Goal: Find specific page/section: Find specific page/section

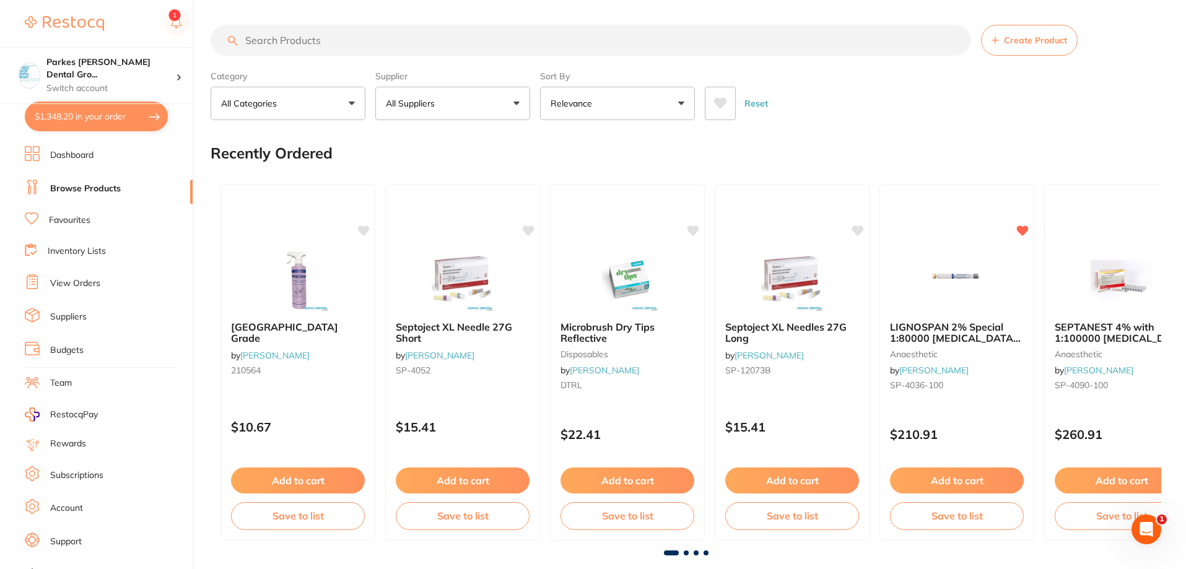
click at [370, 39] on input "search" at bounding box center [591, 40] width 761 height 31
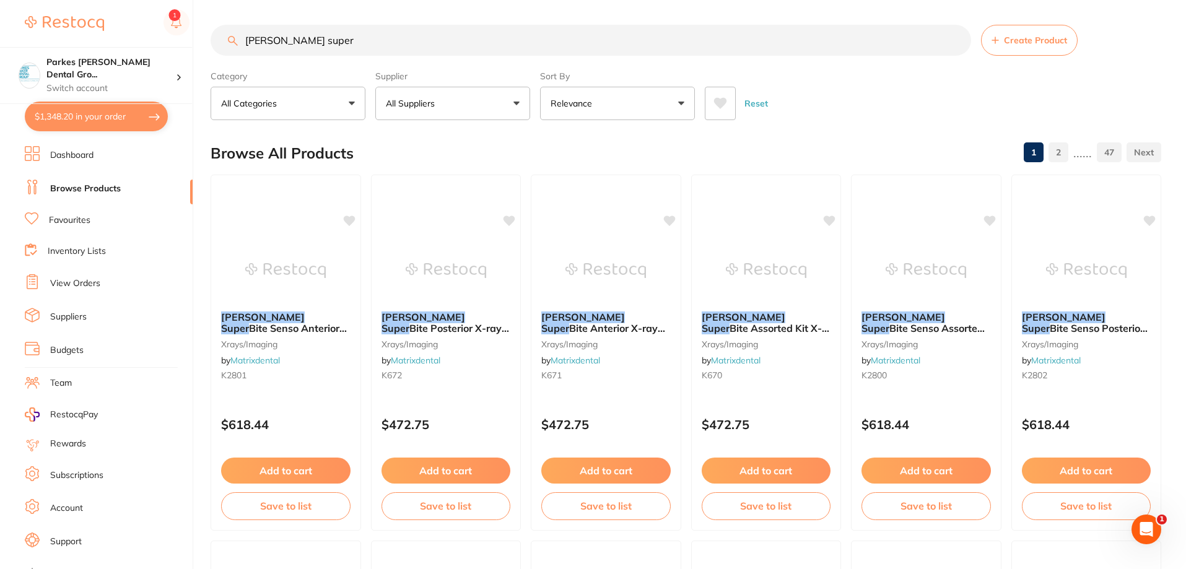
click at [853, 112] on div "Reset" at bounding box center [928, 98] width 447 height 43
drag, startPoint x: 393, startPoint y: 43, endPoint x: 99, endPoint y: 38, distance: 293.7
click at [101, 40] on div "$1,348.20 Parkes [PERSON_NAME] Dental Gro... Switch account Parkes [PERSON_NAME…" at bounding box center [593, 284] width 1186 height 569
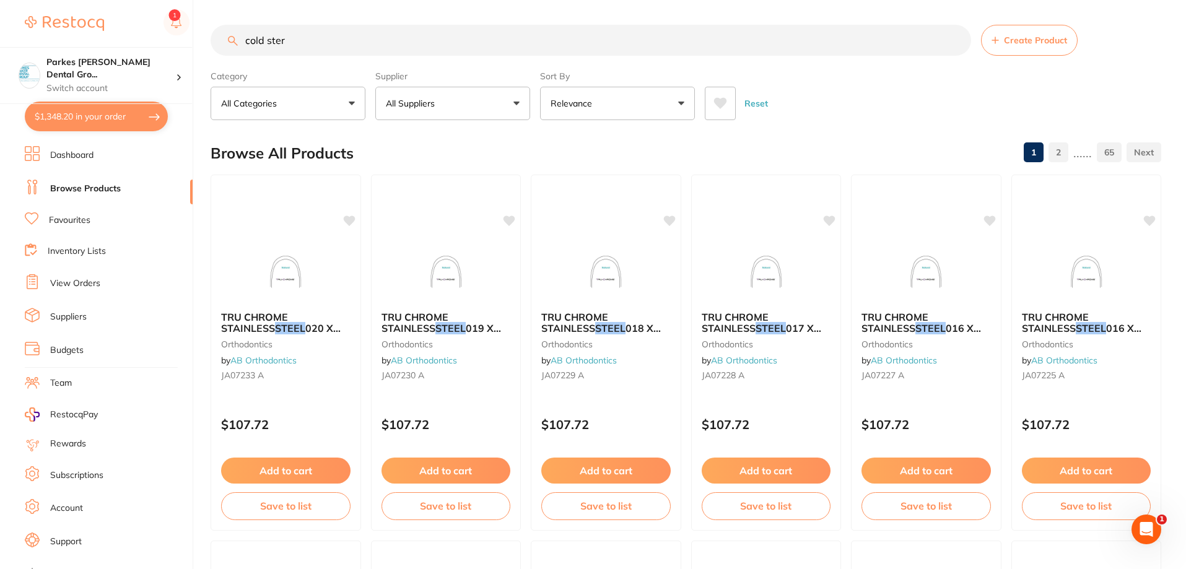
click at [346, 43] on input "cold ster" at bounding box center [591, 40] width 761 height 31
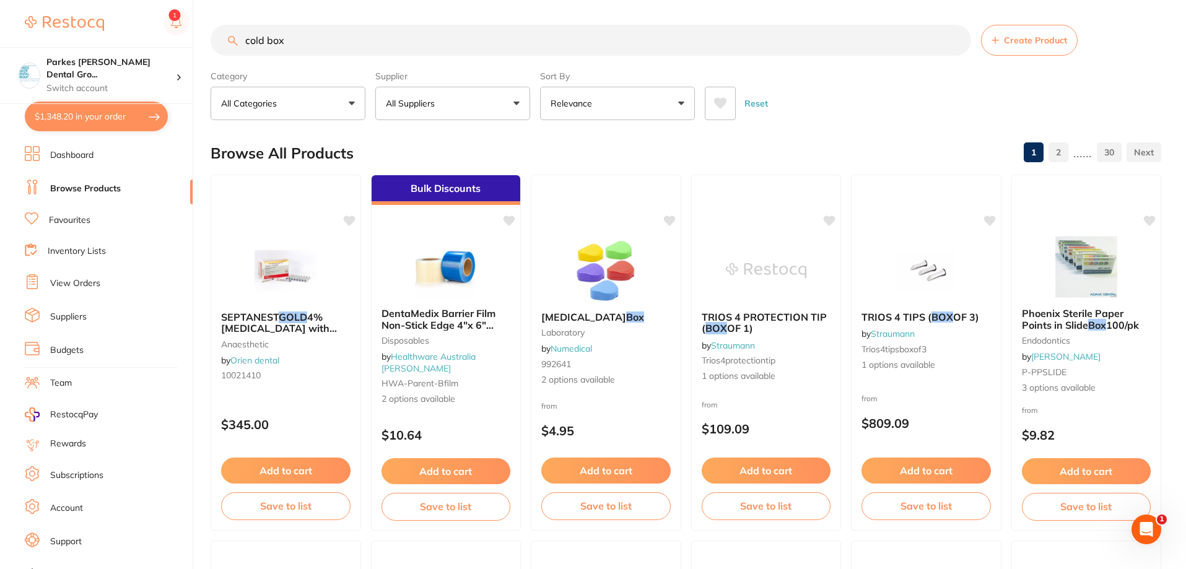
drag, startPoint x: 359, startPoint y: 45, endPoint x: 112, endPoint y: 39, distance: 247.9
click at [129, 43] on div "$1,348.20 Parkes [PERSON_NAME] Dental Gro... Switch account Parkes [PERSON_NAME…" at bounding box center [593, 284] width 1186 height 569
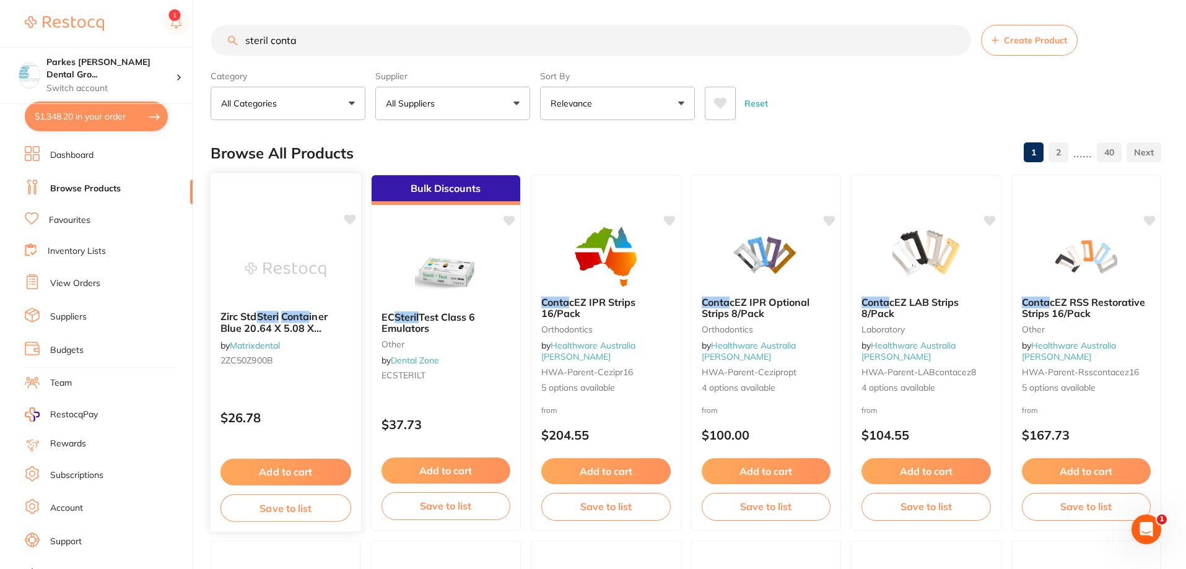
click at [292, 261] on img at bounding box center [285, 270] width 81 height 63
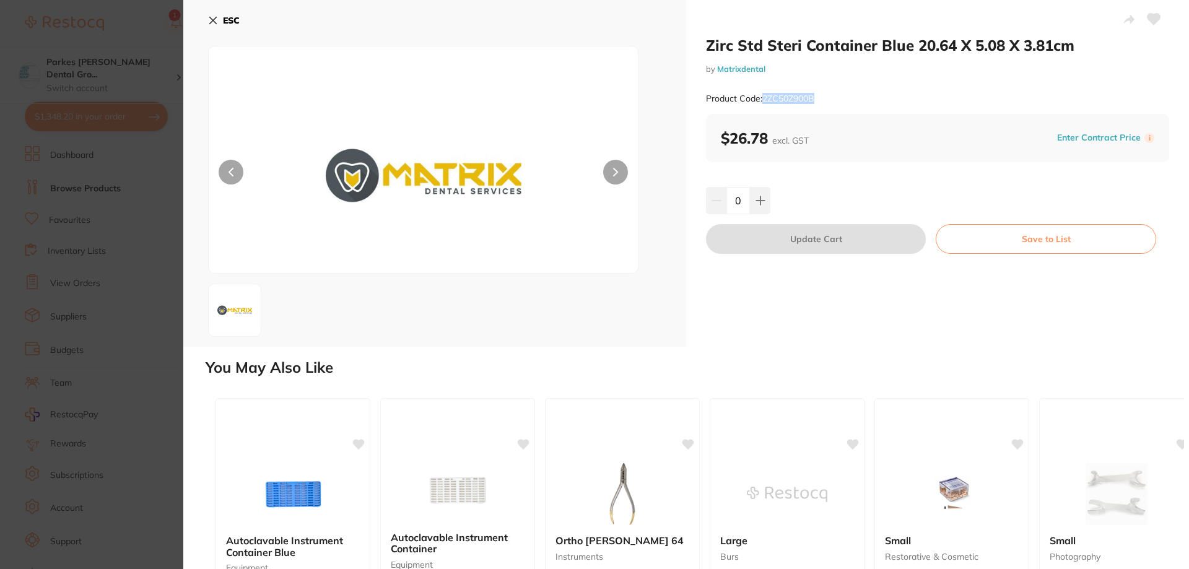
drag, startPoint x: 820, startPoint y: 94, endPoint x: 763, endPoint y: 103, distance: 57.1
click at [763, 103] on div "Product Code: 2ZC50Z900B" at bounding box center [937, 99] width 463 height 30
copy small "2ZC50Z900B"
drag, startPoint x: 208, startPoint y: 24, endPoint x: 297, endPoint y: 40, distance: 90.7
click at [209, 23] on icon at bounding box center [213, 20] width 10 height 10
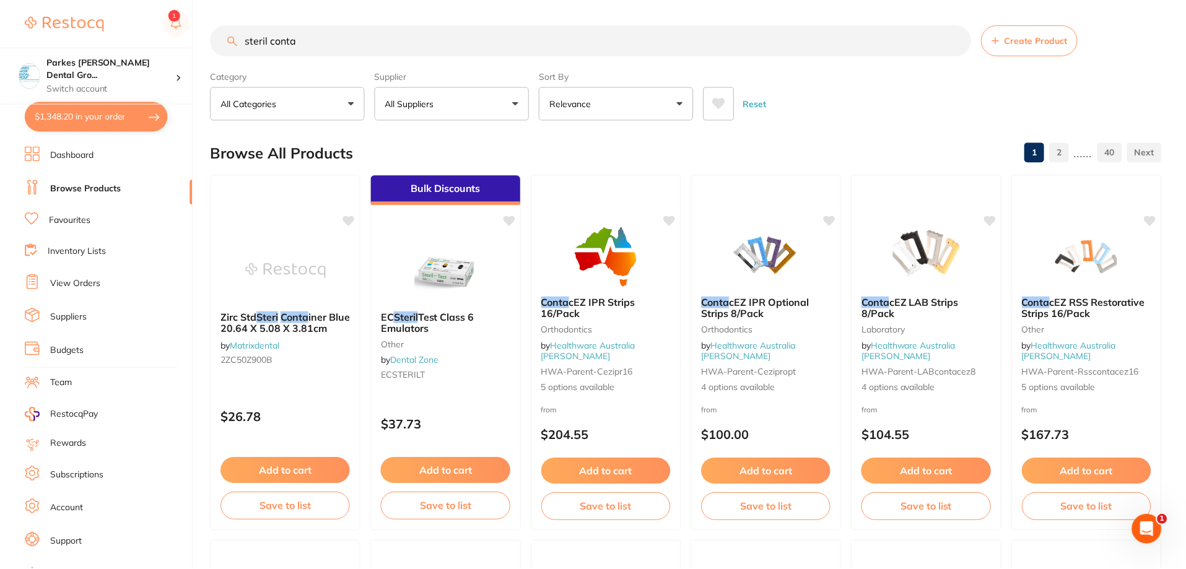
scroll to position [2, 0]
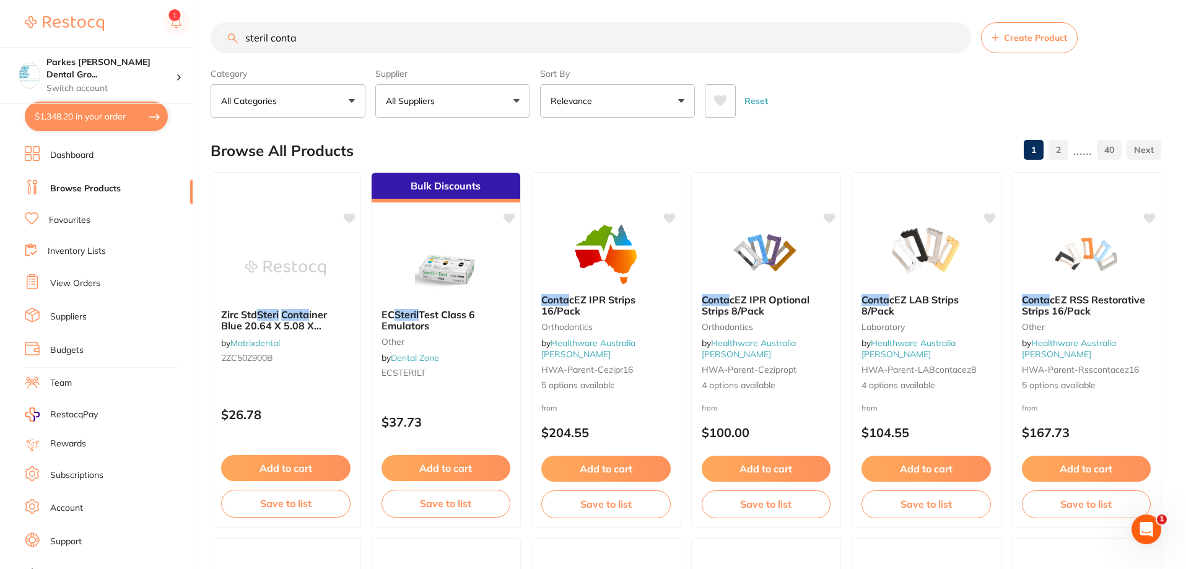
click at [371, 27] on input "steril conta" at bounding box center [591, 37] width 761 height 31
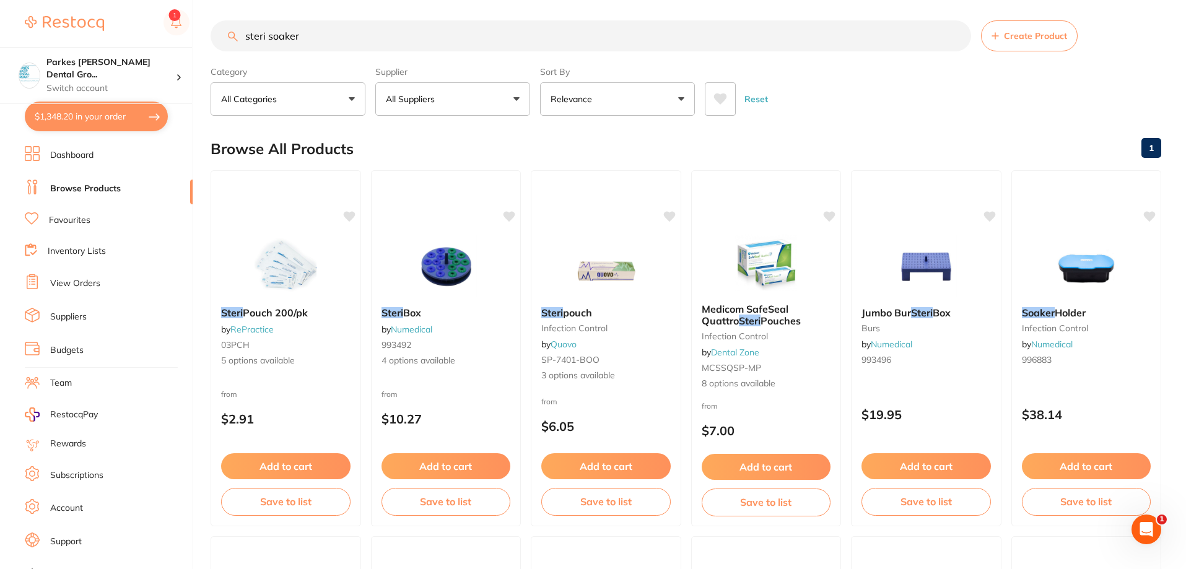
scroll to position [0, 0]
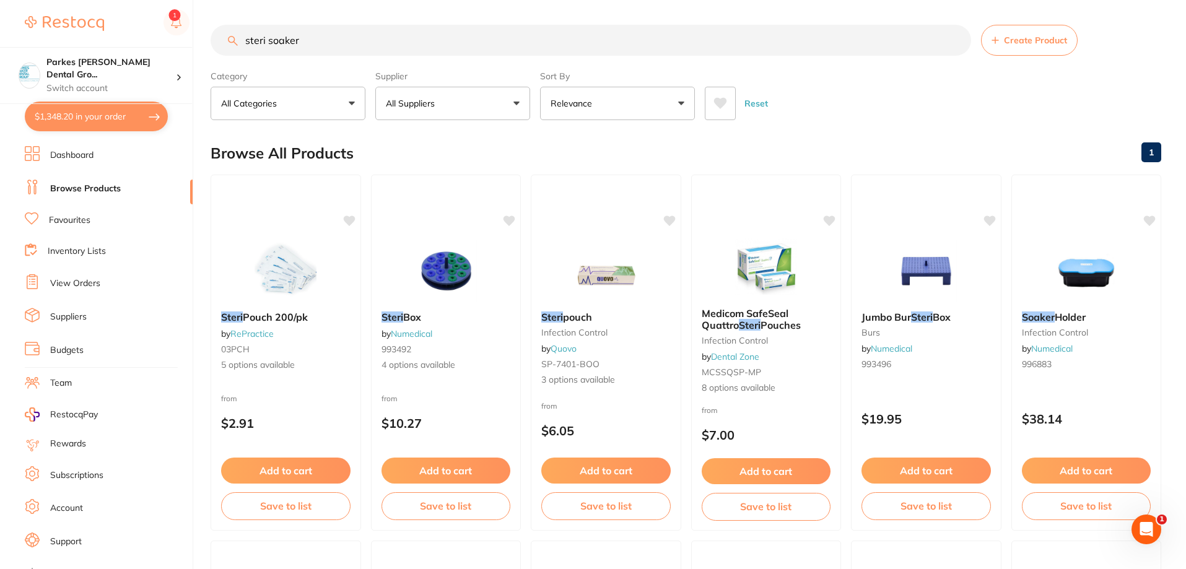
click at [386, 33] on input "steri soaker" at bounding box center [591, 40] width 761 height 31
type input "s"
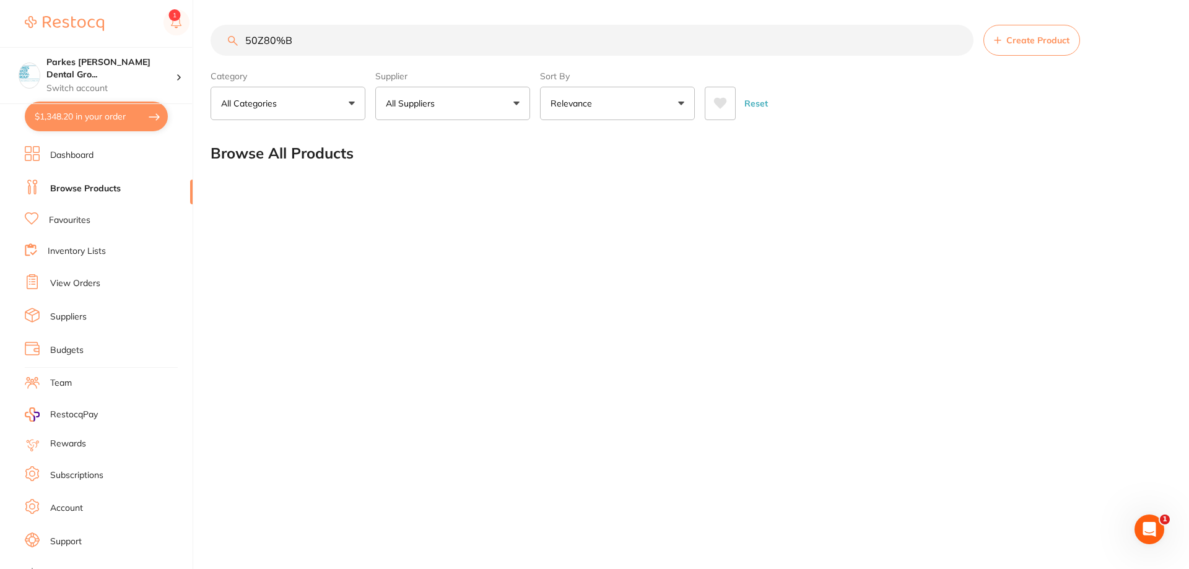
click at [282, 37] on input "50Z80%B" at bounding box center [592, 40] width 763 height 31
click at [245, 39] on input "50Z805B" at bounding box center [592, 40] width 763 height 31
type input "ZC-50Z805B"
drag, startPoint x: 297, startPoint y: 40, endPoint x: 248, endPoint y: 38, distance: 49.0
click at [217, 31] on input "ZC-50Z805B" at bounding box center [592, 40] width 763 height 31
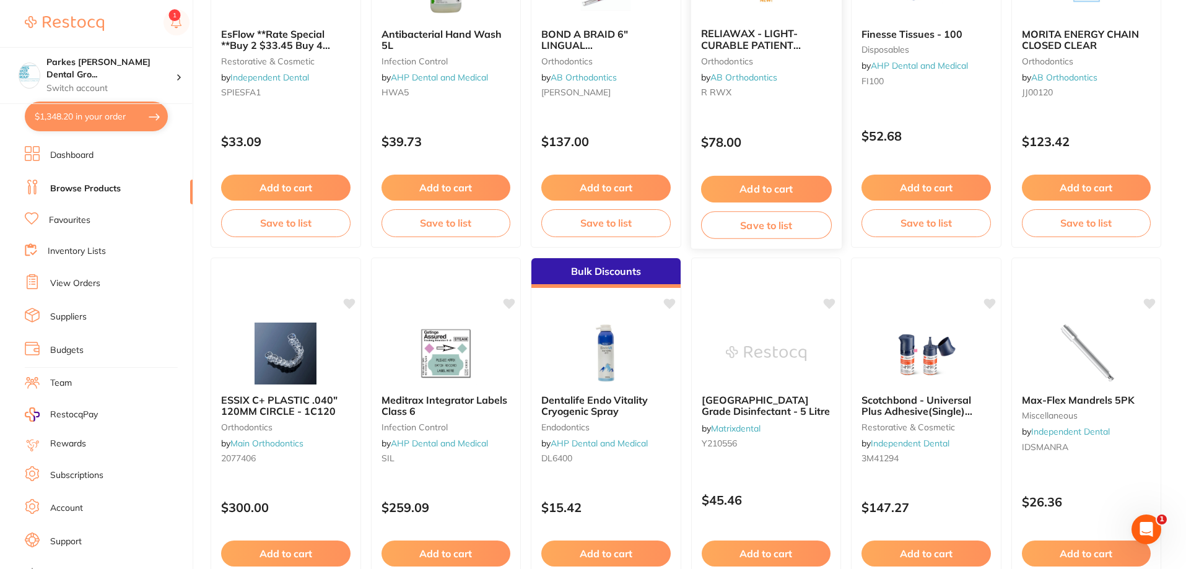
scroll to position [124, 0]
